Goal: Task Accomplishment & Management: Manage account settings

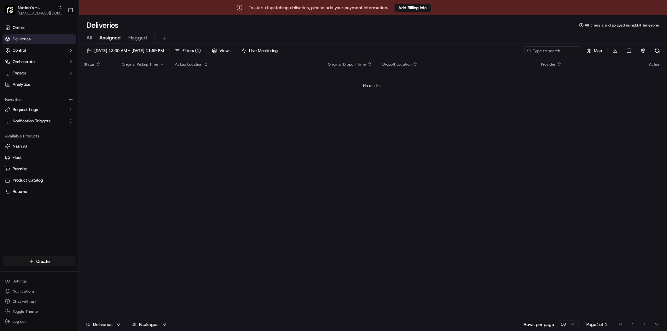
click at [40, 281] on html "To start dispatching deliveries, please add your payment information. Add Billi…" at bounding box center [333, 165] width 667 height 331
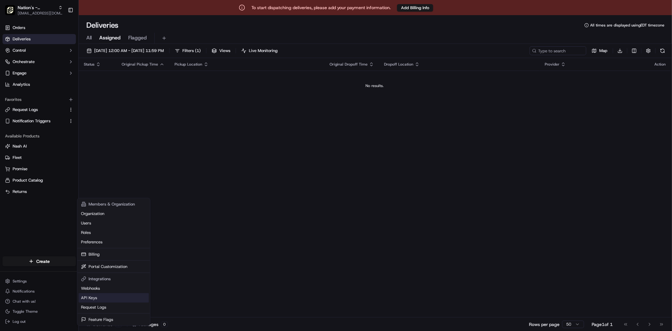
click at [106, 287] on link "API Keys" at bounding box center [113, 297] width 70 height 9
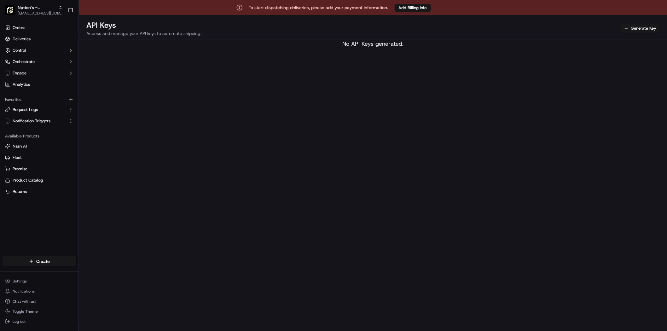
click at [128, 27] on h2 "API Keys" at bounding box center [143, 25] width 115 height 10
click at [174, 35] on p "Access and manage your API keys to automate shipping." at bounding box center [143, 33] width 115 height 6
click at [378, 45] on div "No API Keys generated." at bounding box center [373, 43] width 588 height 9
